Goal: Communication & Community: Answer question/provide support

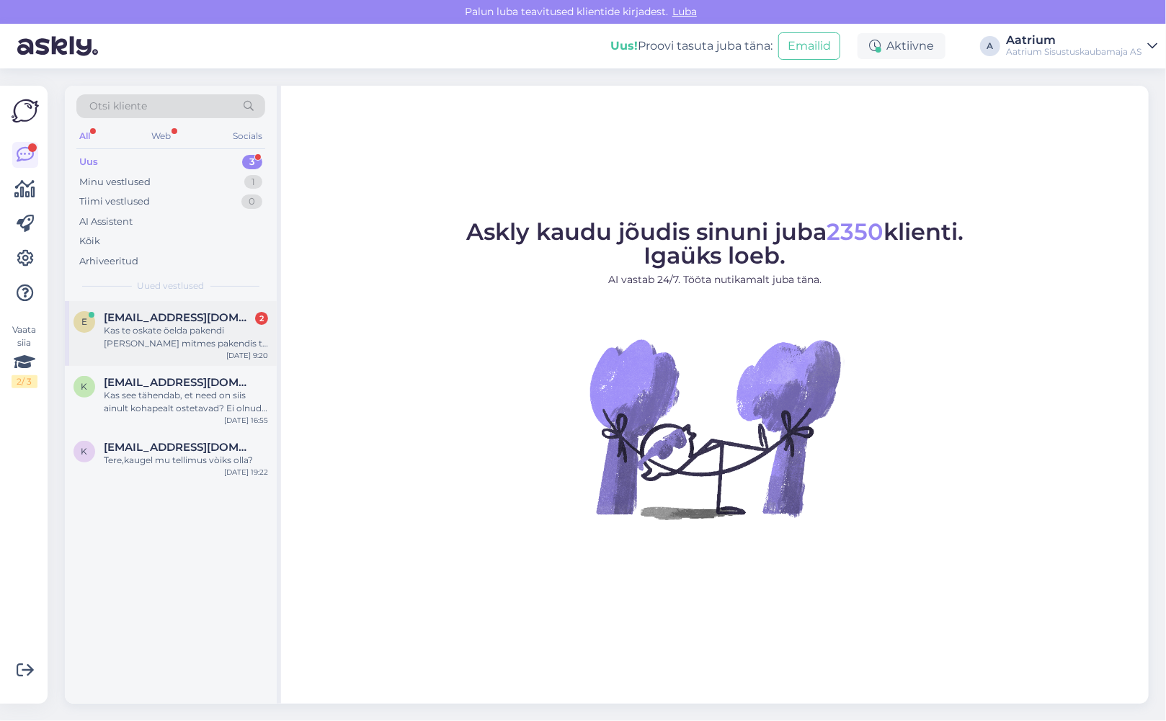
click at [174, 340] on div "Kas te oskate öelda pakendi [PERSON_NAME] mitmes pakendis ta on? Me peame mõõtm…" at bounding box center [186, 337] width 164 height 26
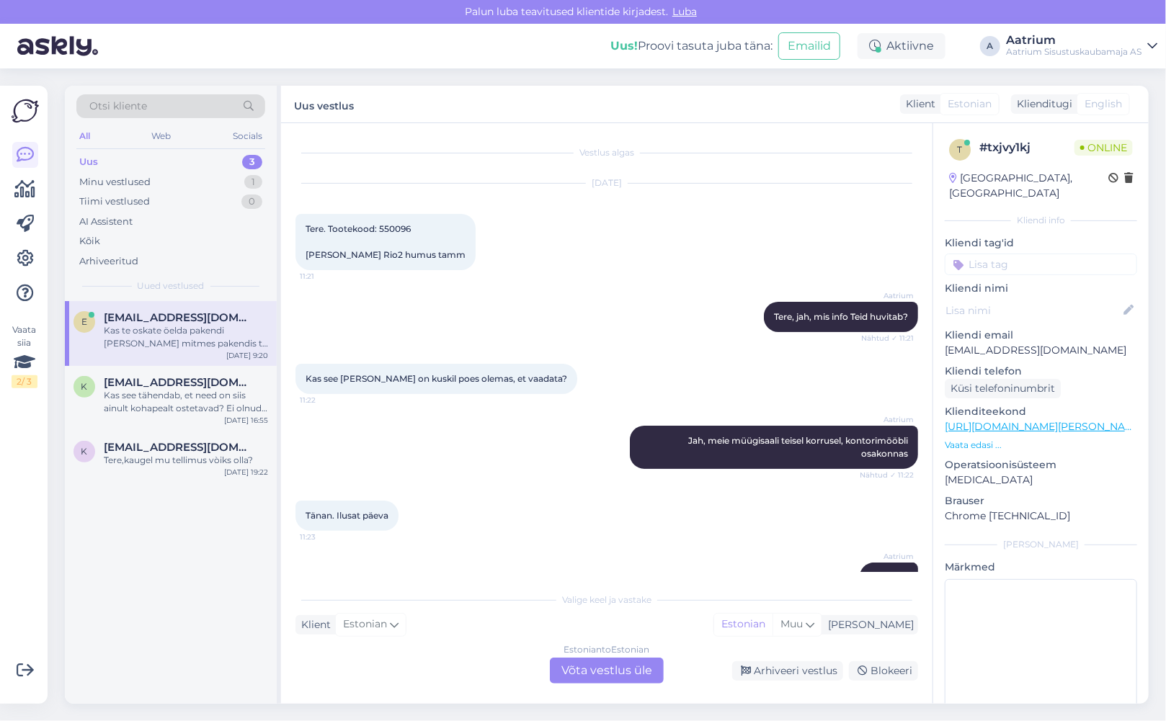
scroll to position [501, 0]
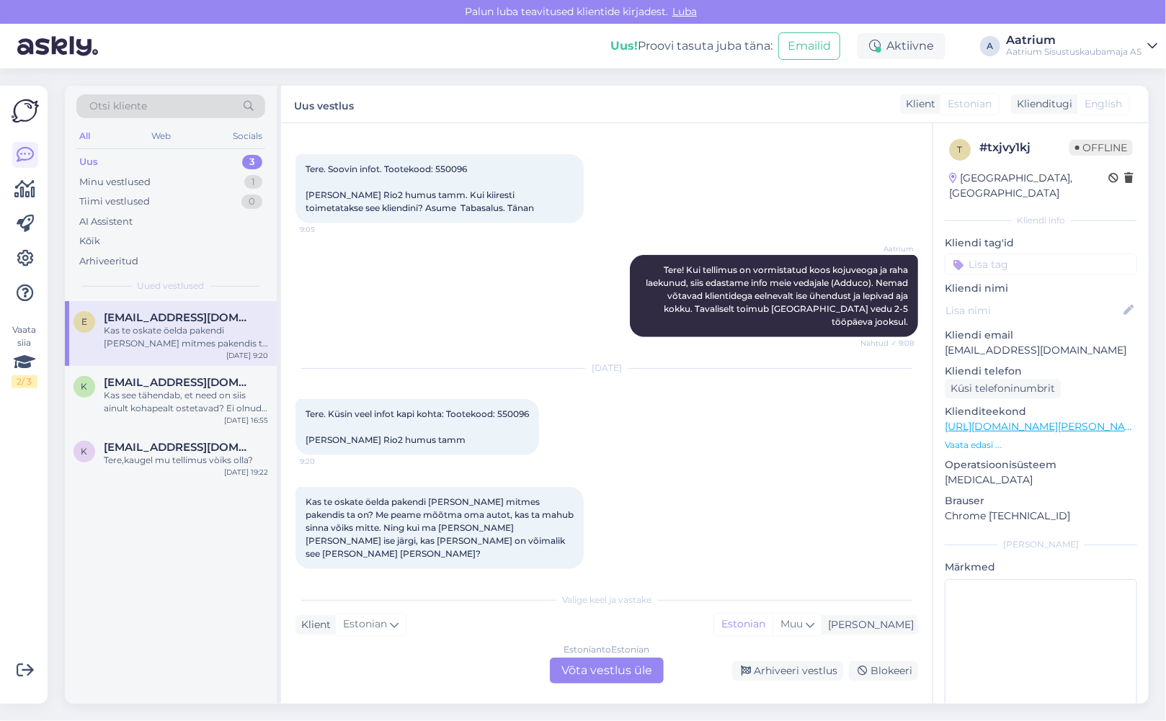
click at [634, 674] on div "Estonian to Estonian Võta vestlus üle" at bounding box center [607, 671] width 114 height 26
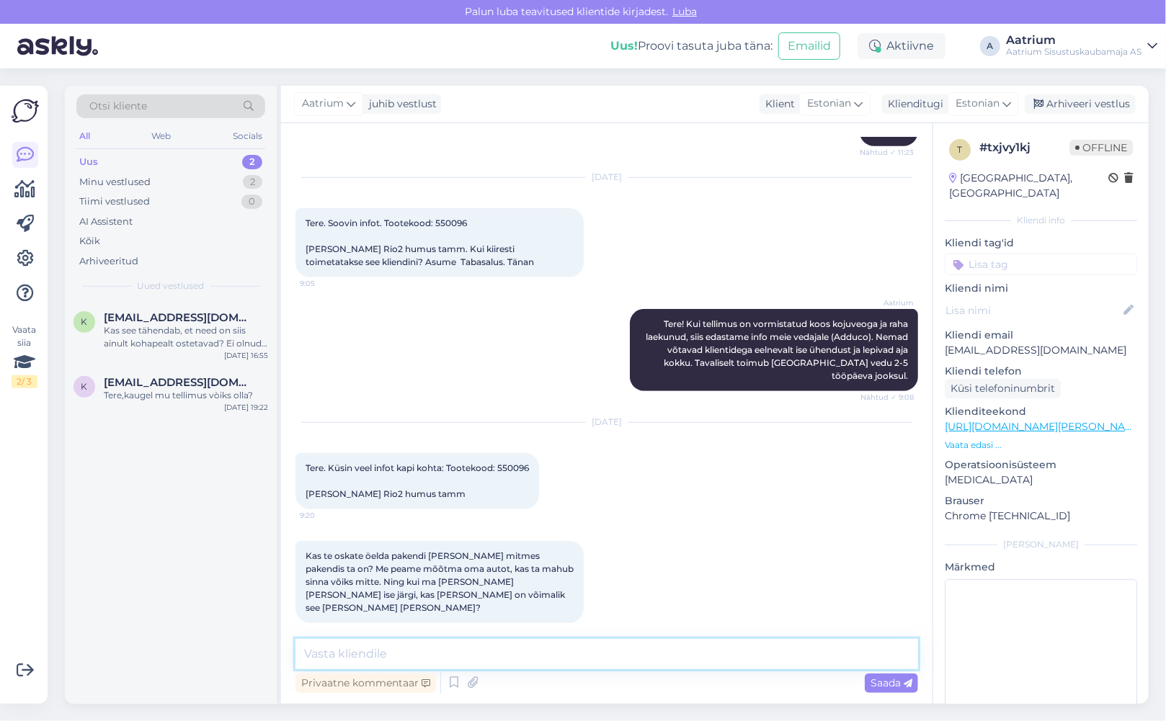
click at [476, 648] on textarea at bounding box center [606, 654] width 623 height 30
type textarea "Tere! Üks [PERSON_NAME] on hetkel meie pealaos vaba [PERSON_NAME] saaks [PERSON…"
click at [890, 682] on span "Saada" at bounding box center [891, 683] width 42 height 13
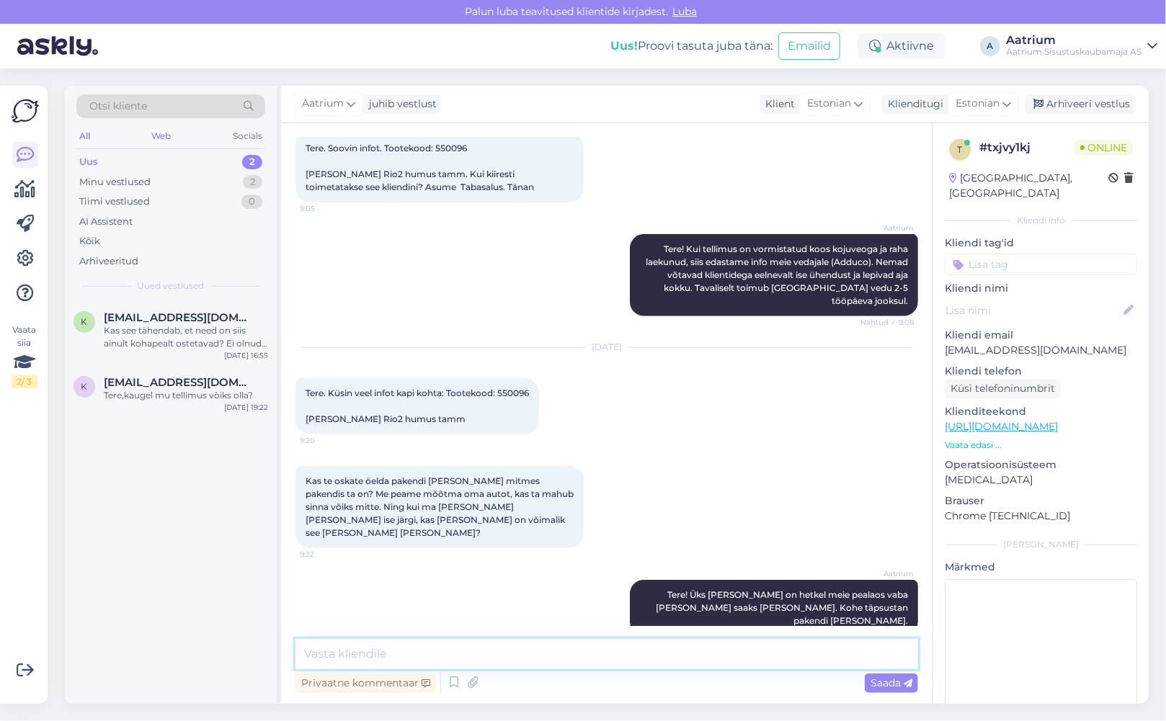
click at [386, 658] on textarea at bounding box center [606, 654] width 623 height 30
click at [450, 649] on textarea "Kokku on 4 pakki." at bounding box center [606, 654] width 623 height 30
type textarea "Kokku on 4 pakki. 225x54x6 , 221x40x9, 117x40x11, 166x41x10cm"
click at [891, 682] on span "Saada" at bounding box center [891, 683] width 42 height 13
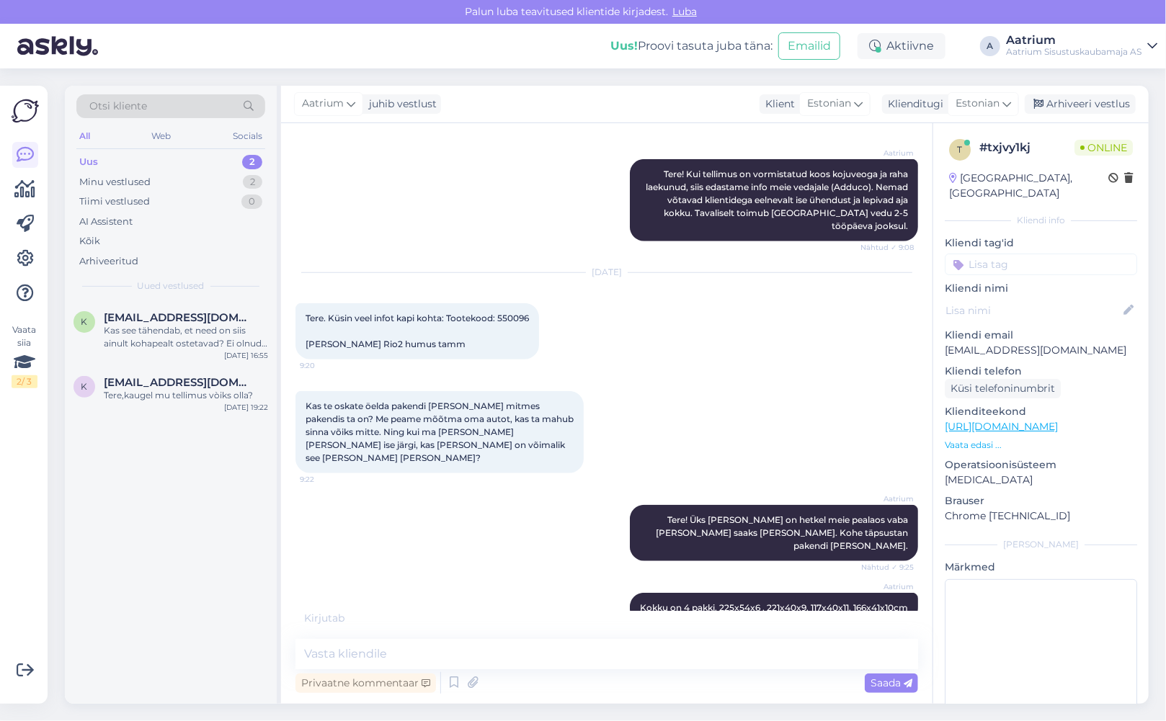
scroll to position [659, 0]
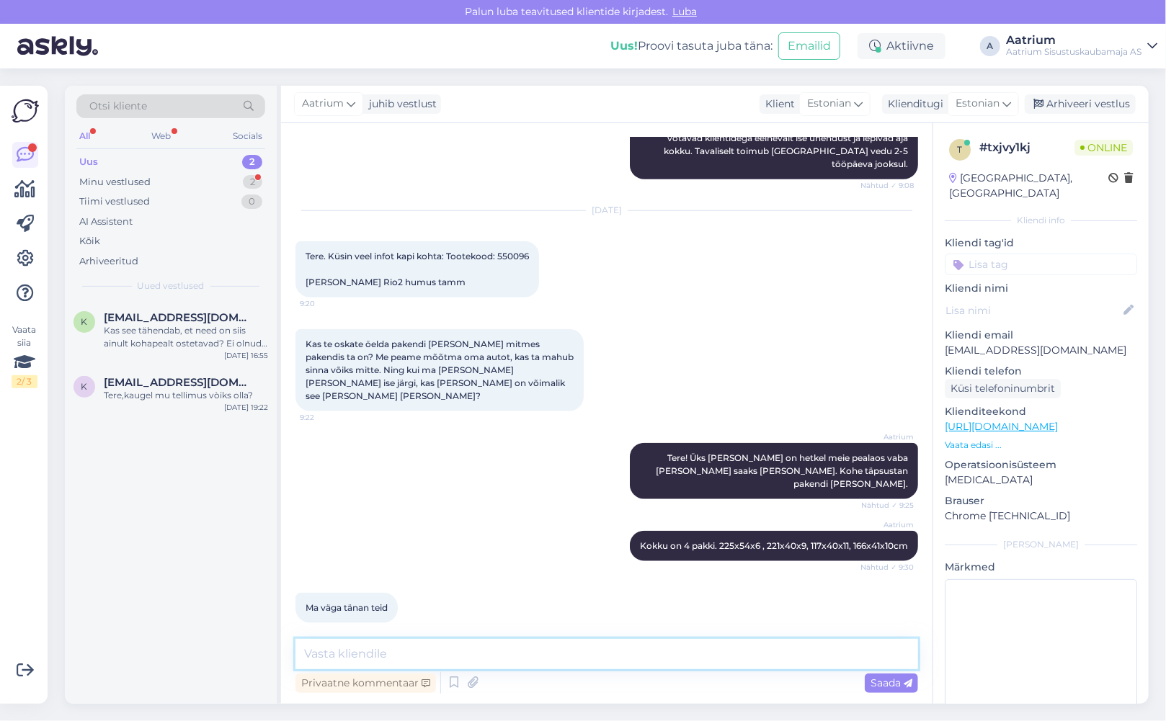
click at [349, 654] on textarea at bounding box center [606, 654] width 623 height 30
type textarea "Palun!"
click at [893, 682] on span "Saada" at bounding box center [891, 683] width 42 height 13
